Goal: Navigation & Orientation: Understand site structure

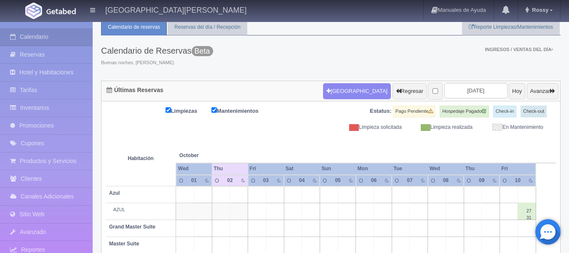
scroll to position [28, 0]
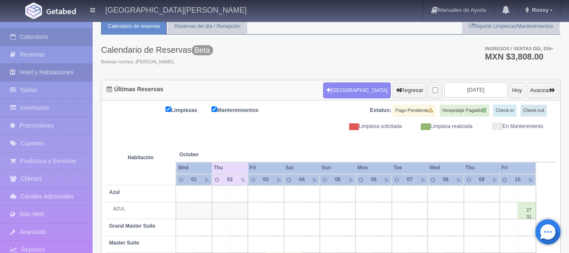
click at [57, 74] on link "Hotel y Habitaciones" at bounding box center [46, 72] width 93 height 17
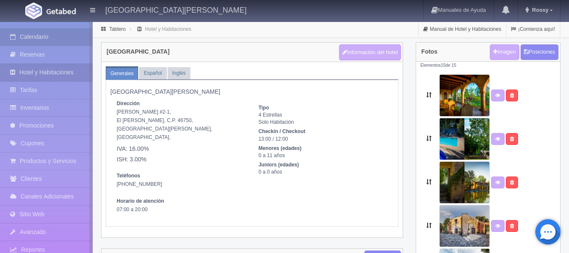
click at [45, 39] on link "Calendario" at bounding box center [46, 36] width 93 height 17
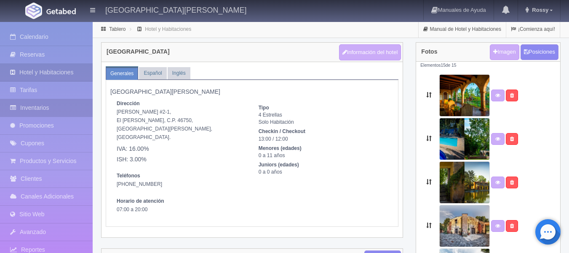
click at [50, 113] on link "Inventarios" at bounding box center [46, 107] width 93 height 17
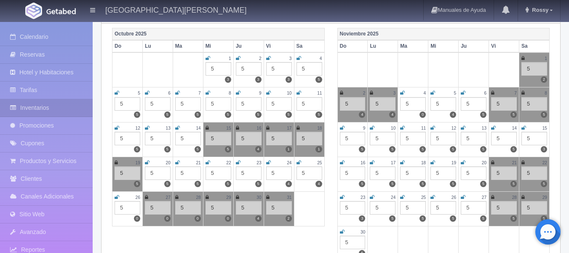
scroll to position [116, 0]
